Goal: Task Accomplishment & Management: Manage account settings

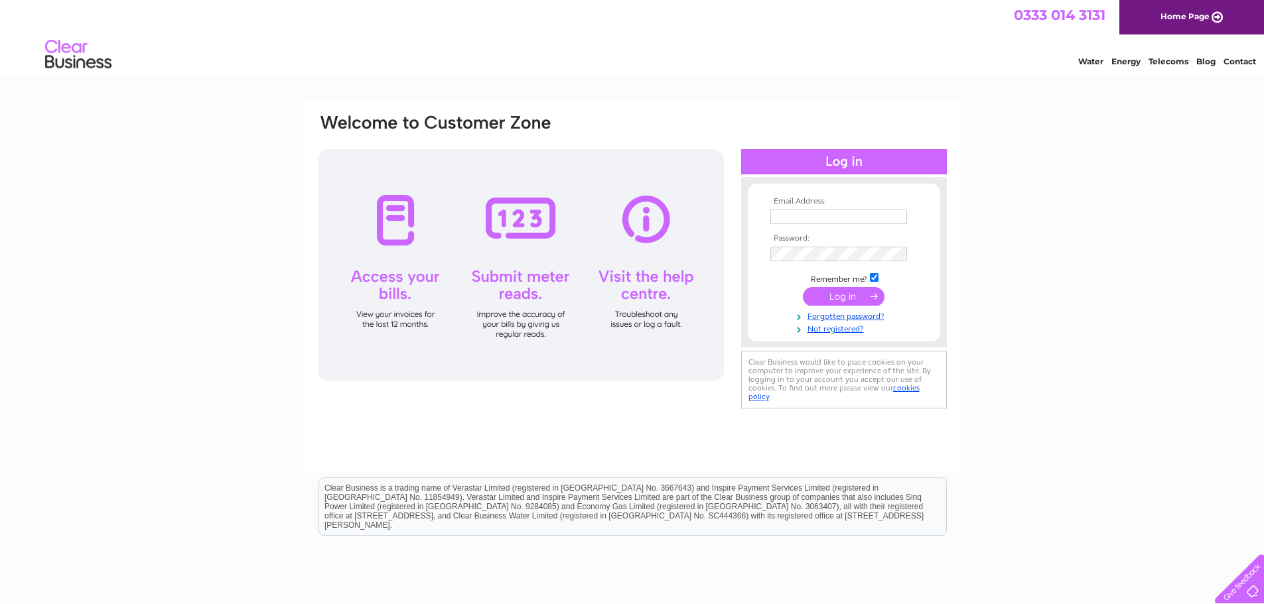
type input "[PERSON_NAME][EMAIL_ADDRESS][DOMAIN_NAME]"
click at [856, 294] on input "submit" at bounding box center [844, 296] width 82 height 19
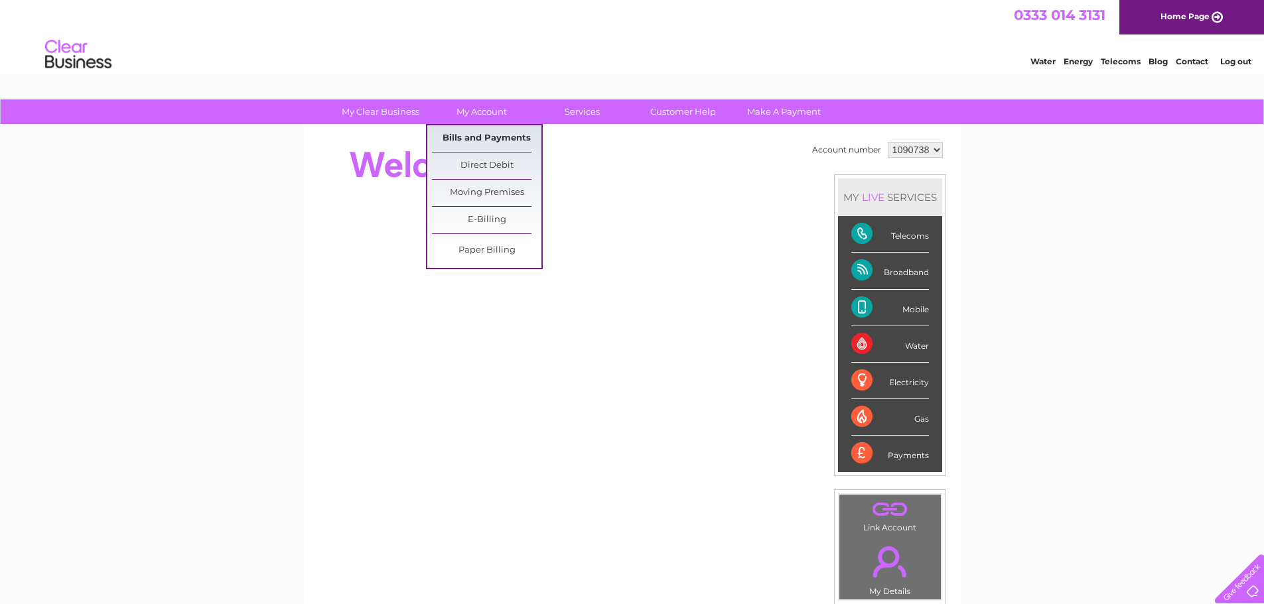
click at [478, 135] on link "Bills and Payments" at bounding box center [486, 138] width 109 height 27
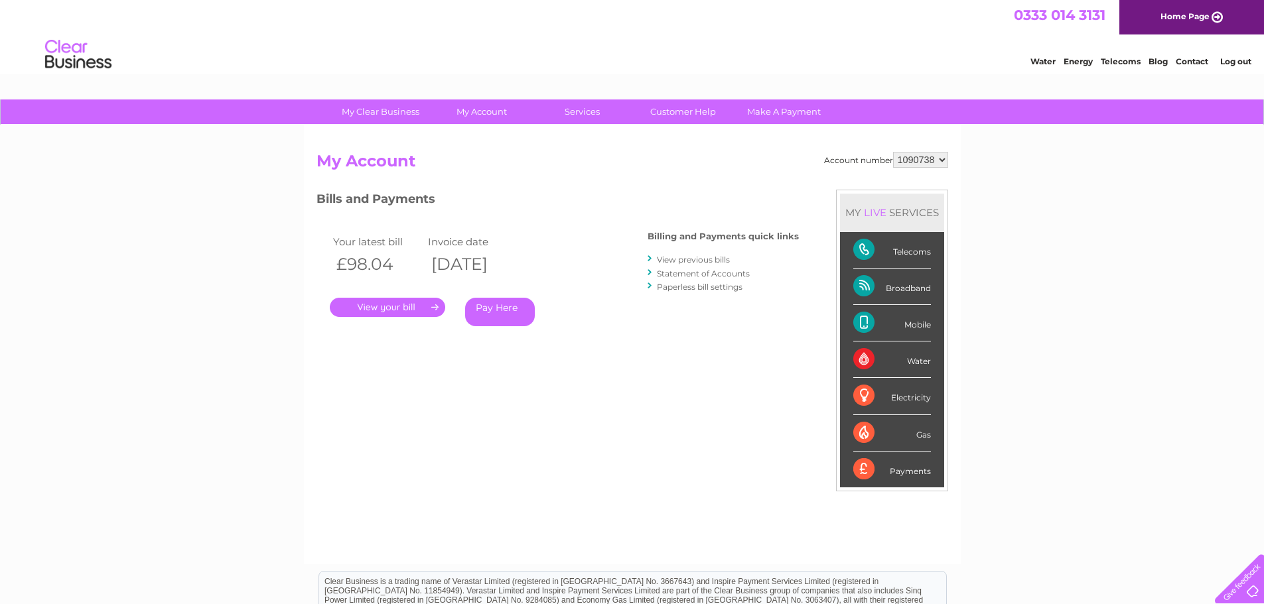
click at [405, 308] on link "." at bounding box center [387, 307] width 115 height 19
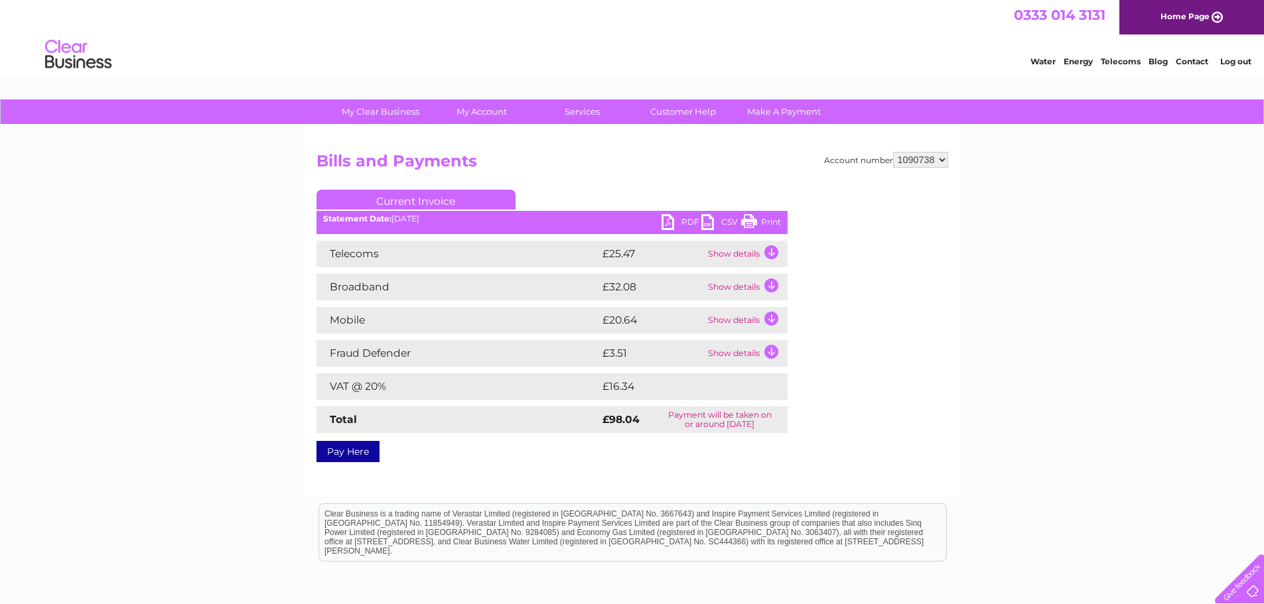
click at [667, 226] on link "PDF" at bounding box center [681, 223] width 40 height 19
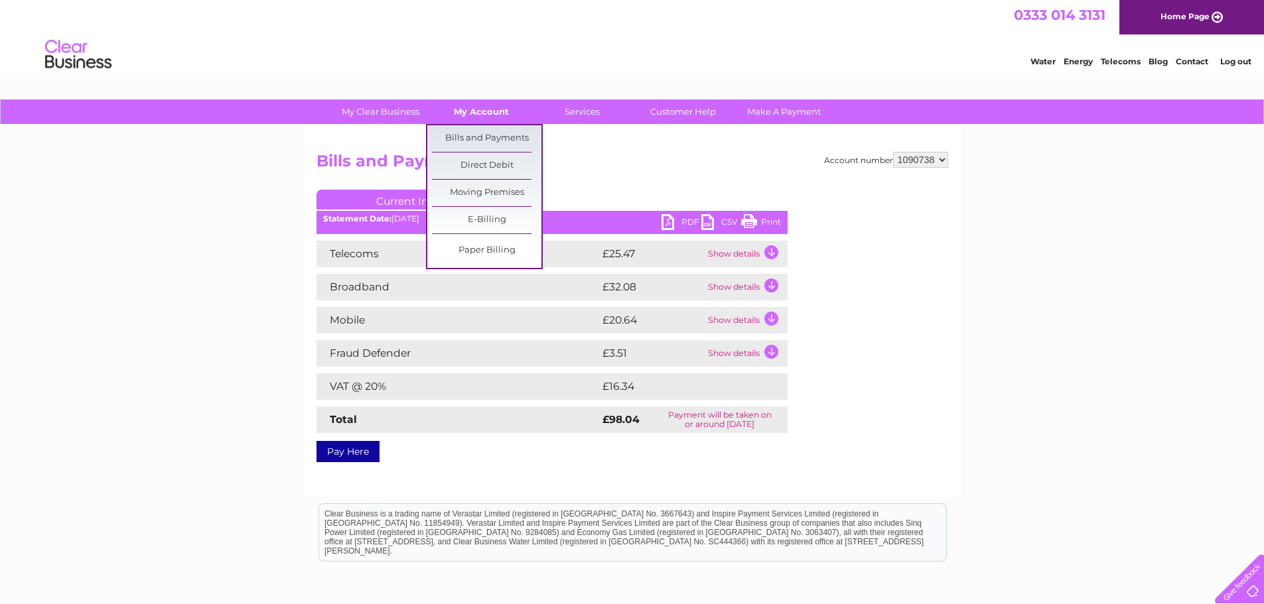
click at [481, 107] on link "My Account" at bounding box center [480, 111] width 109 height 25
click at [480, 131] on link "Bills and Payments" at bounding box center [486, 138] width 109 height 27
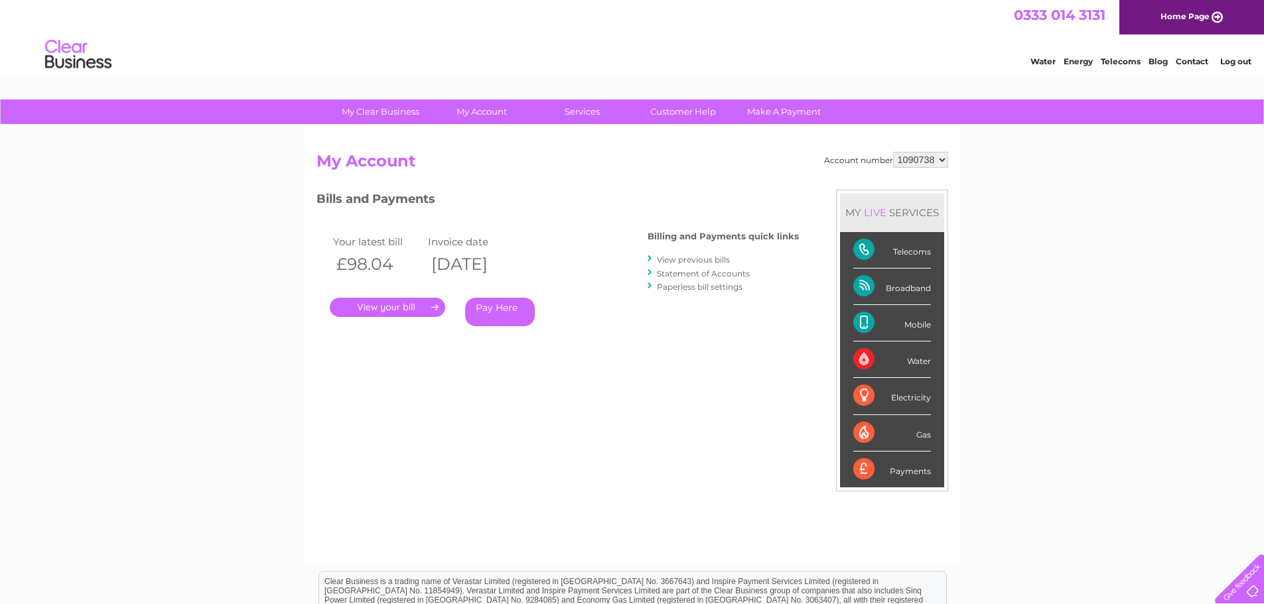
click at [692, 259] on link "View previous bills" at bounding box center [693, 260] width 73 height 10
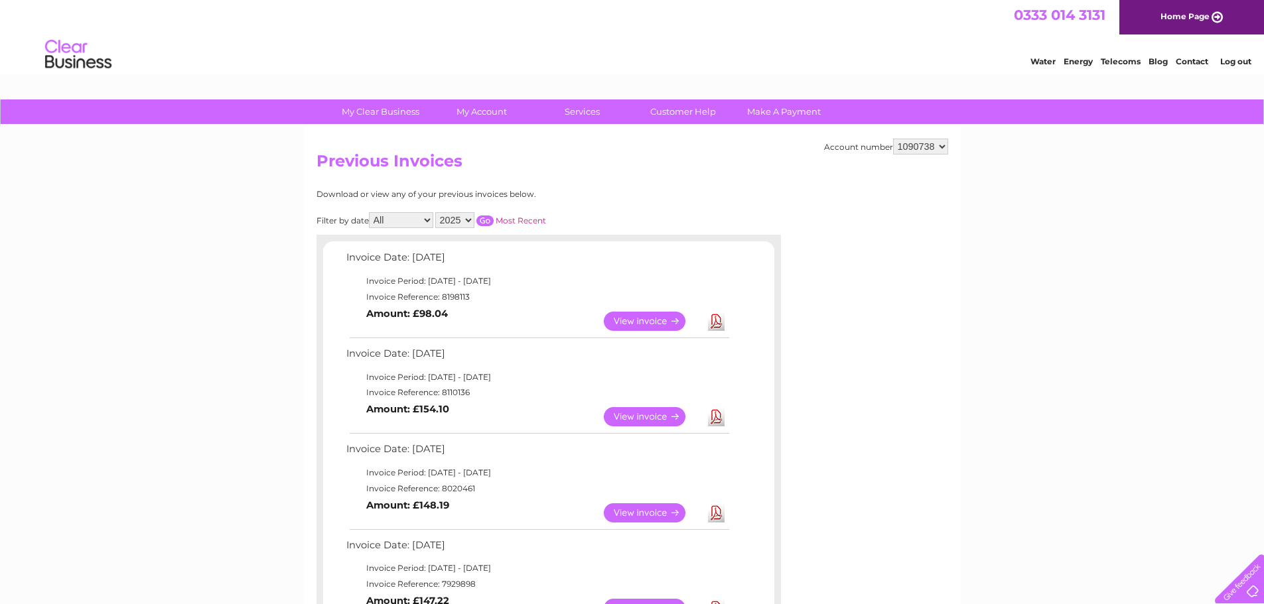
click at [634, 419] on link "View" at bounding box center [653, 416] width 98 height 19
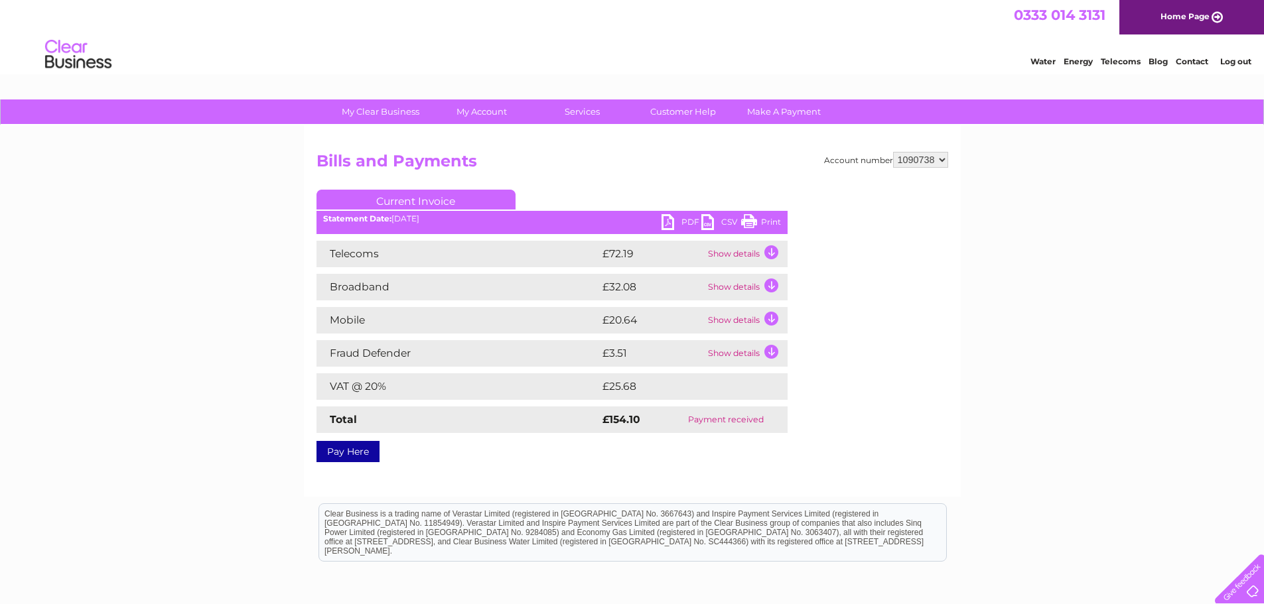
click at [672, 218] on link "PDF" at bounding box center [681, 223] width 40 height 19
